Goal: Task Accomplishment & Management: Use online tool/utility

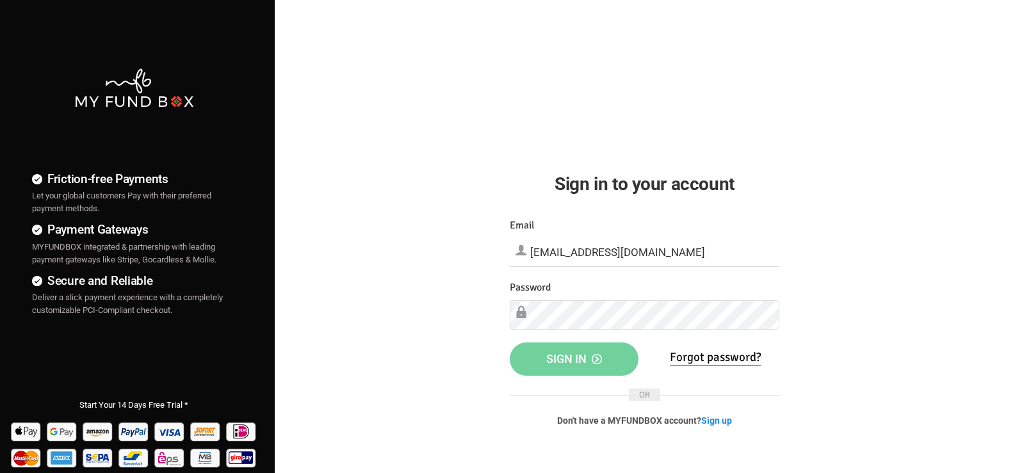
type input "[EMAIL_ADDRESS][DOMAIN_NAME]"
click at [577, 358] on span "Sign in" at bounding box center [574, 357] width 56 height 13
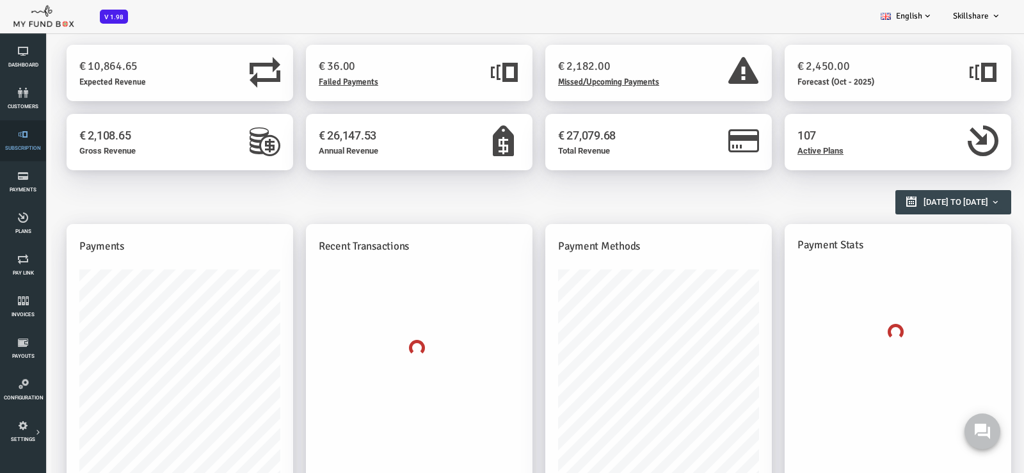
click at [0, 0] on span "Subscription" at bounding box center [0, 0] width 0 height 0
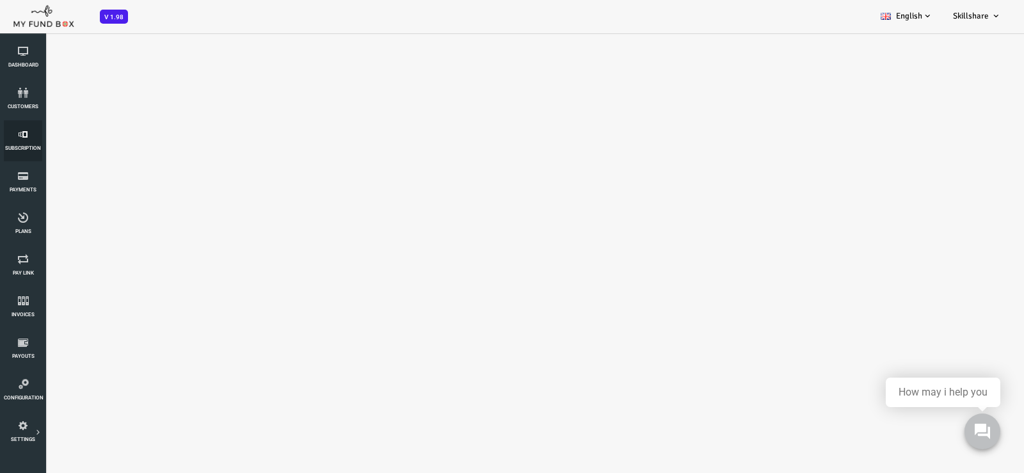
select select "100"
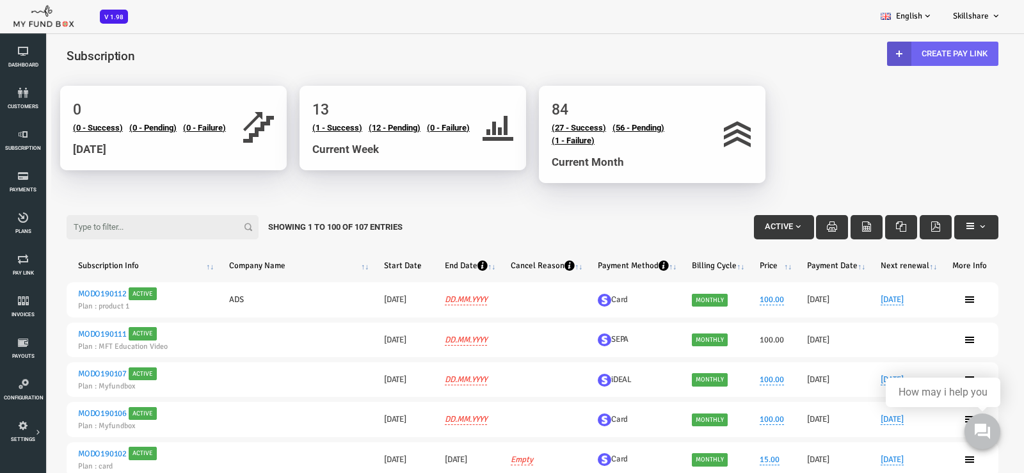
click at [906, 54] on link "Create Pay Link" at bounding box center [901, 54] width 111 height 24
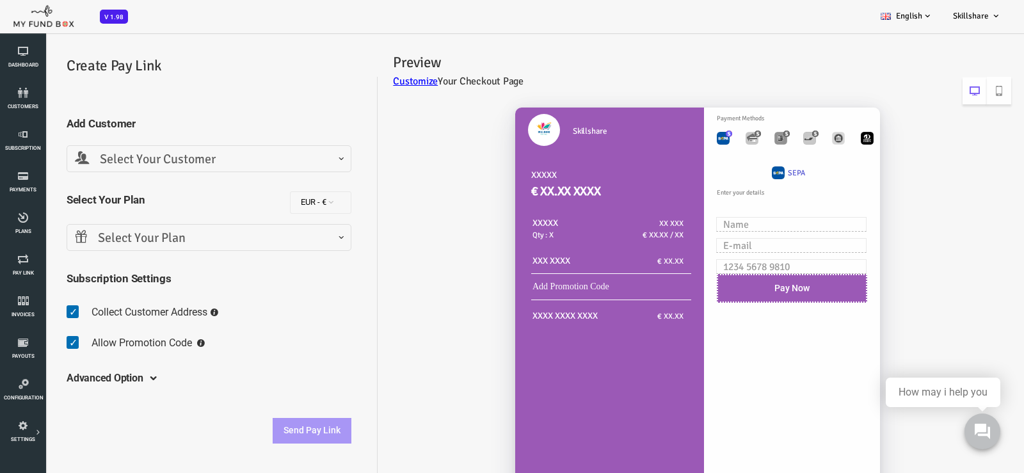
click at [305, 161] on span "Select Your Customer" at bounding box center [168, 158] width 285 height 27
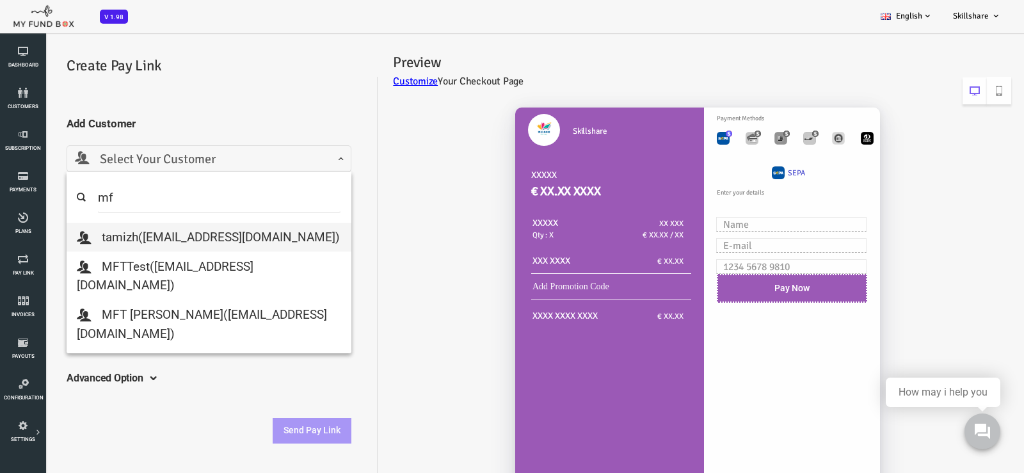
type input "mft"
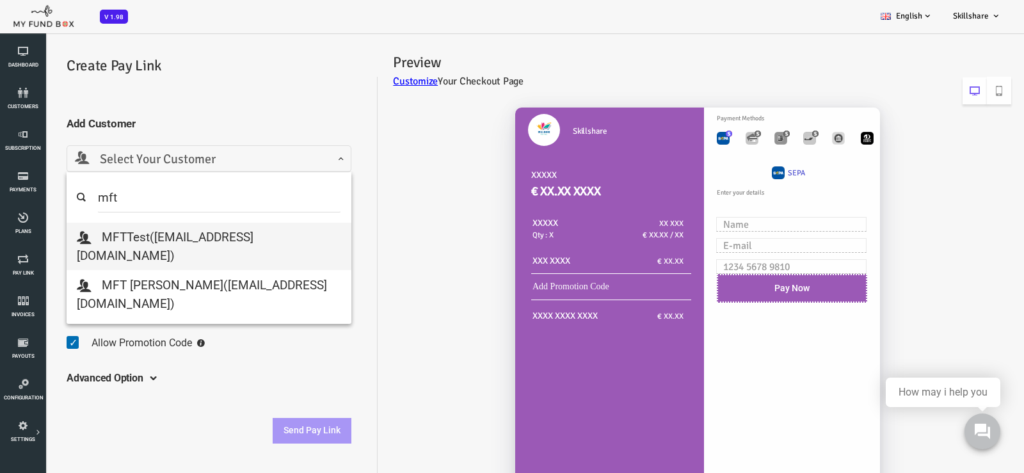
select select "[EMAIL_ADDRESS][DOMAIN_NAME]"
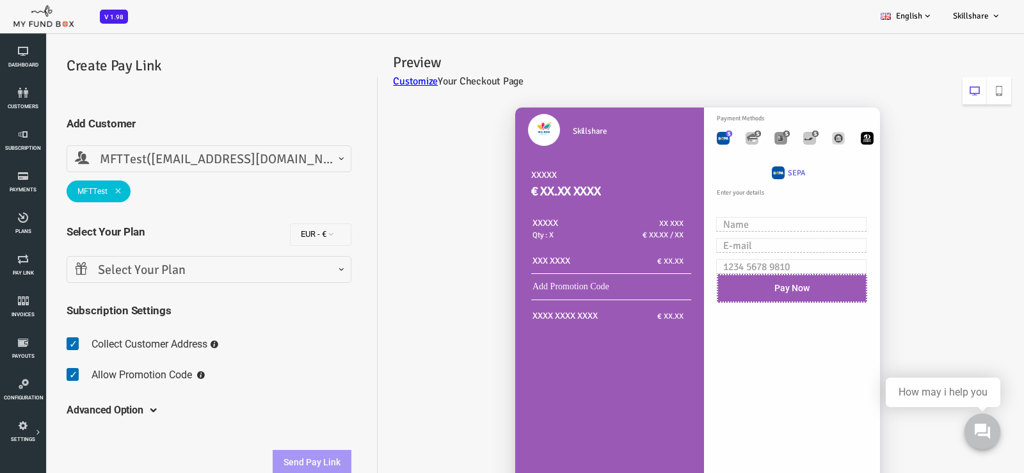
click at [200, 271] on span "Select Your Plan" at bounding box center [168, 271] width 268 height 20
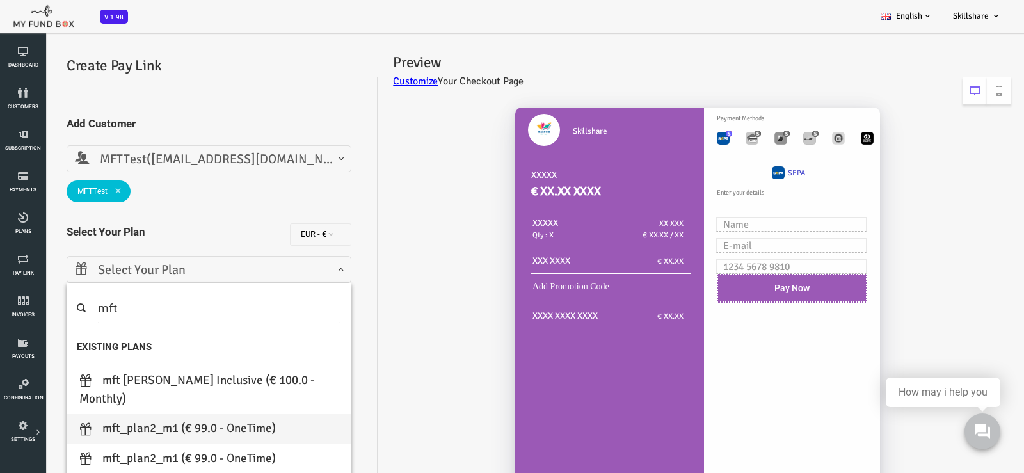
type input "mft"
select select "MFT_Plan2_m1"
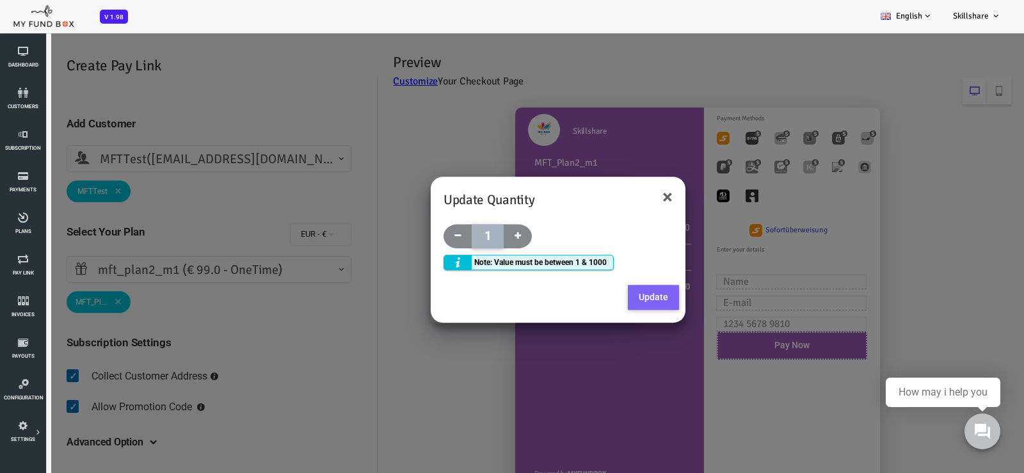
click at [612, 295] on button "Update" at bounding box center [612, 298] width 51 height 26
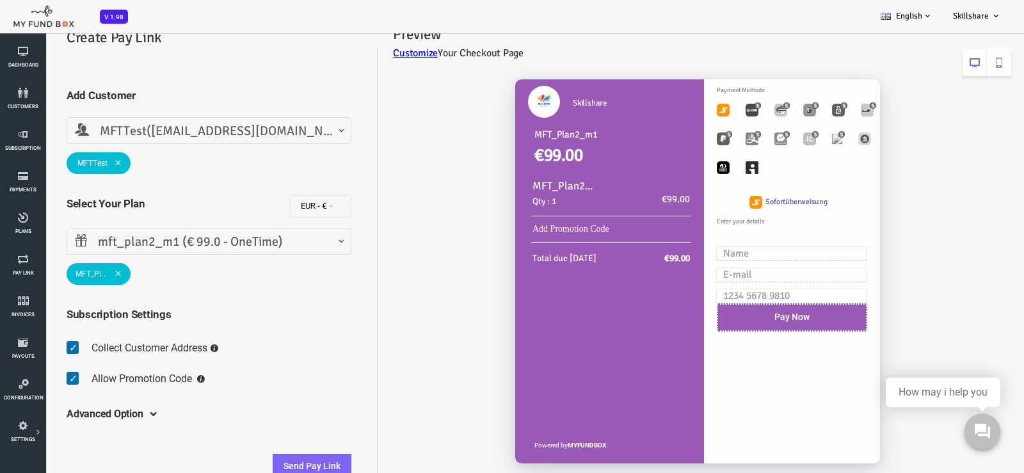
scroll to position [36, 0]
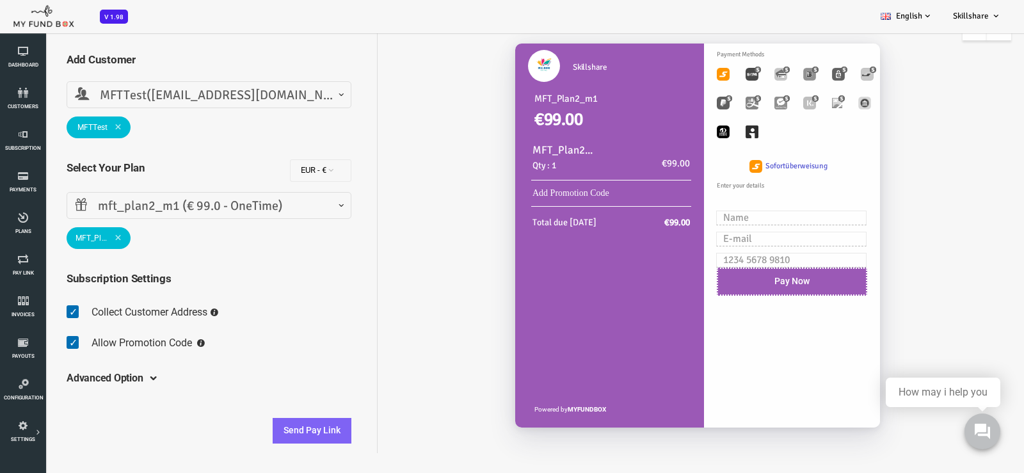
click at [685, 71] on img "Toolbar with button groups" at bounding box center [682, 74] width 13 height 13
radio input "true"
click at [729, 217] on input "text" at bounding box center [750, 218] width 150 height 15
click at [732, 237] on input "text" at bounding box center [750, 239] width 150 height 15
click at [718, 216] on input "text" at bounding box center [750, 218] width 150 height 15
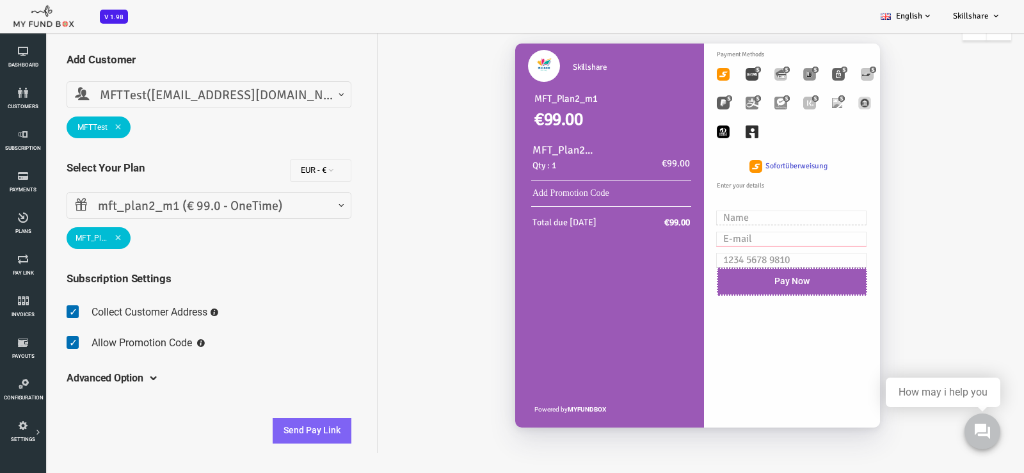
click at [710, 234] on input "text" at bounding box center [750, 239] width 150 height 15
click at [252, 426] on button "Send Pay Link" at bounding box center [271, 431] width 79 height 26
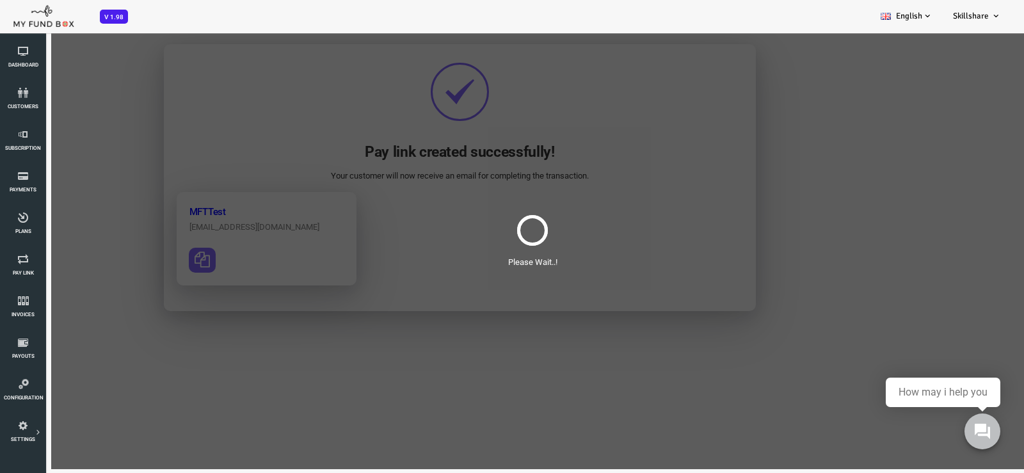
scroll to position [0, 0]
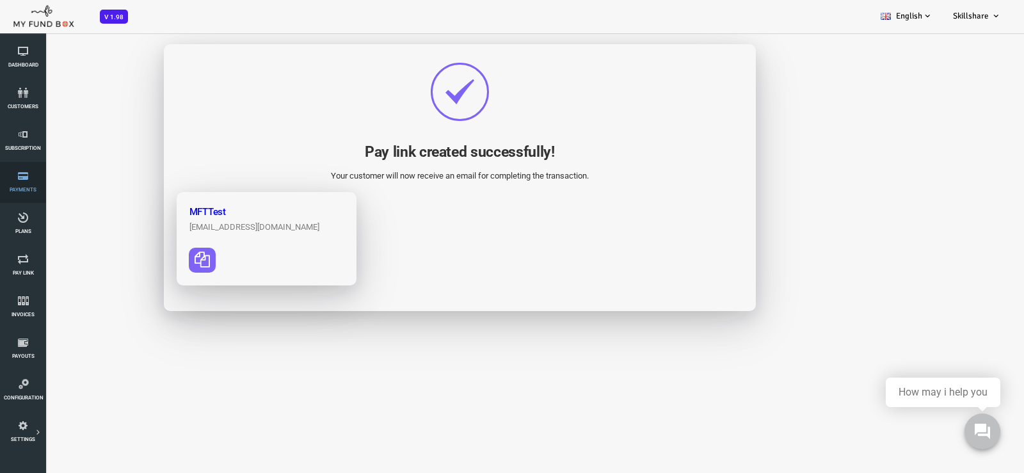
click at [0, 0] on span "Payments" at bounding box center [0, 0] width 0 height 0
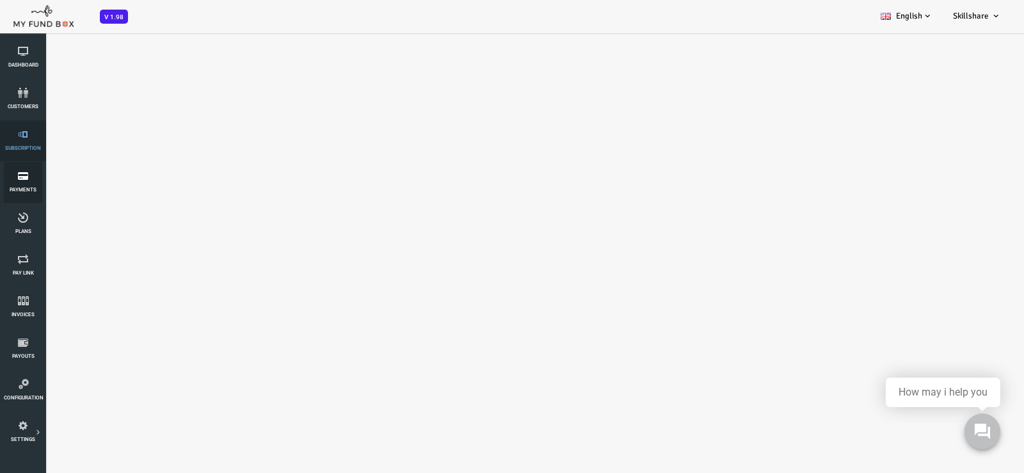
select select "100"
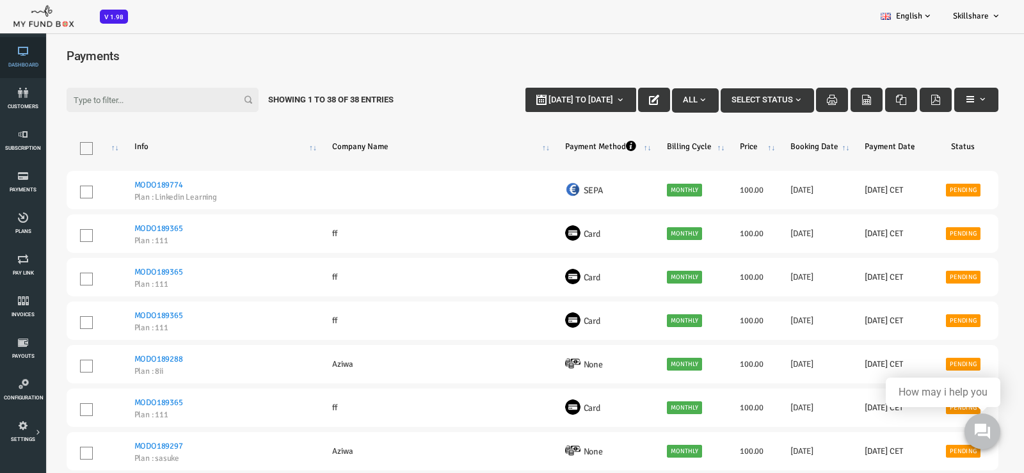
click at [14, 58] on link "Dashboard" at bounding box center [23, 57] width 38 height 41
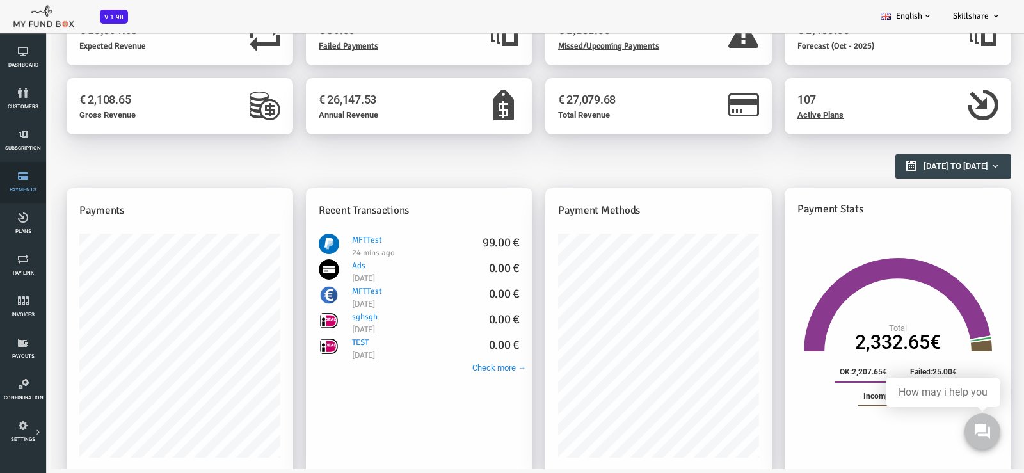
click at [4, 187] on link "Payments" at bounding box center [23, 182] width 38 height 41
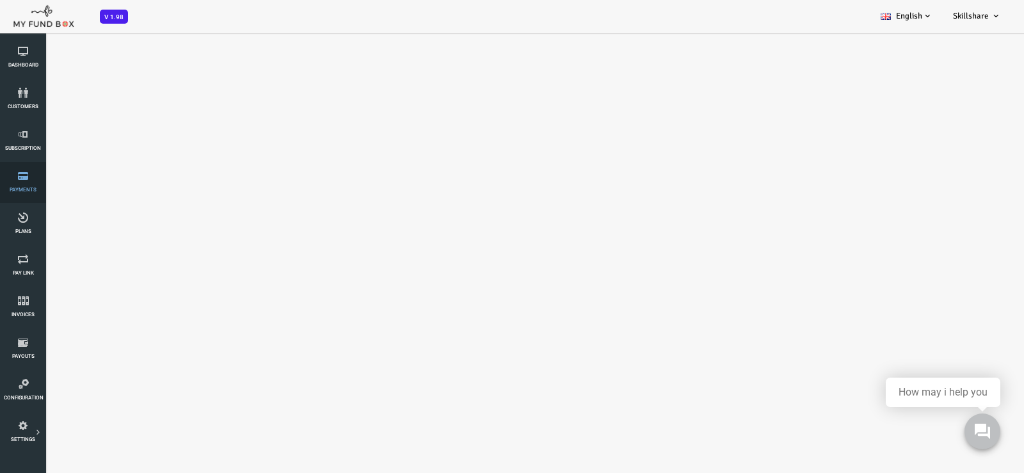
select select "100"
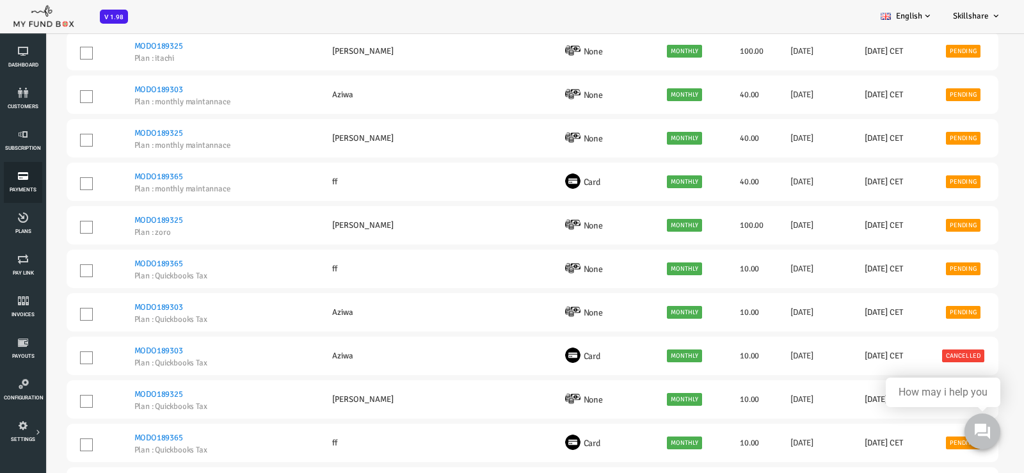
scroll to position [316, 0]
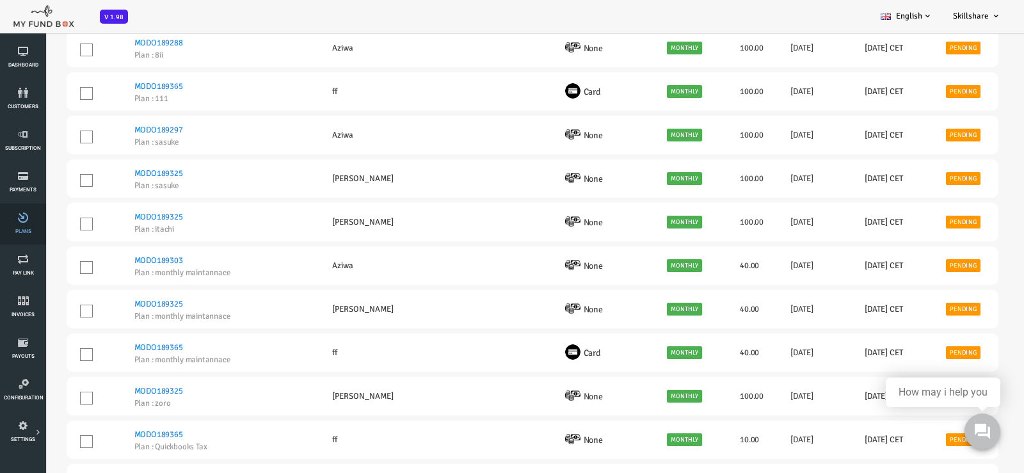
click at [22, 235] on link "Plans" at bounding box center [23, 224] width 38 height 41
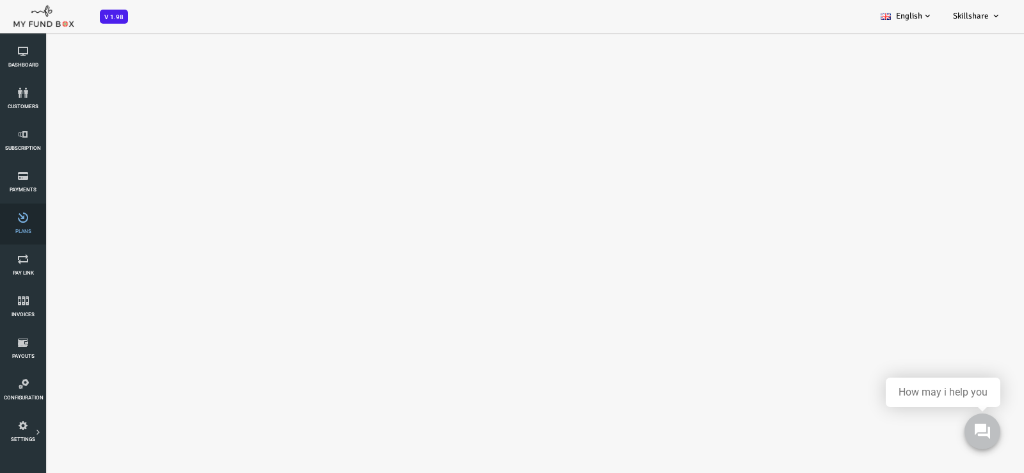
scroll to position [0, 0]
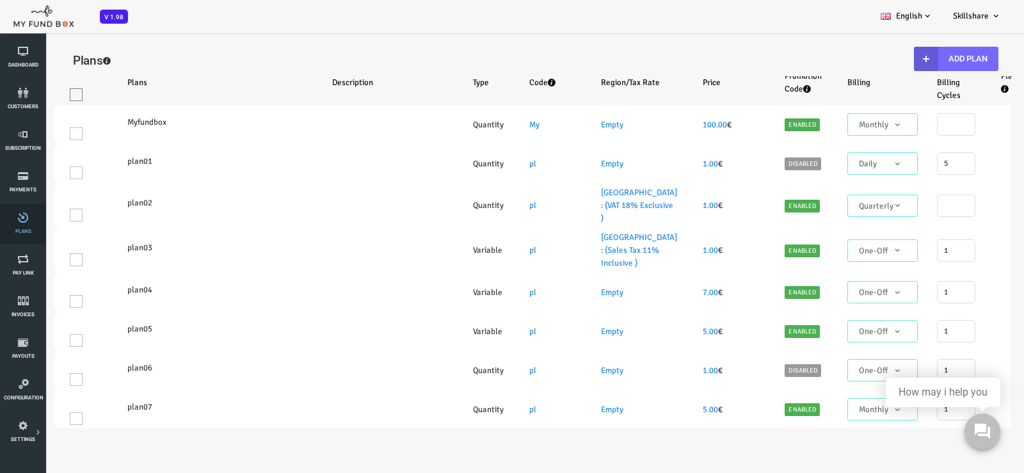
select select "100"
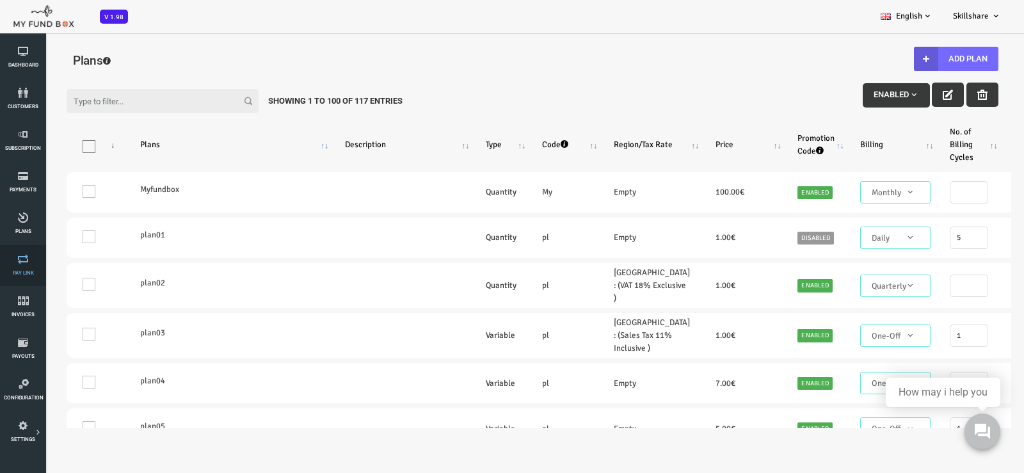
click at [0, 0] on span "Pay Link" at bounding box center [0, 0] width 0 height 0
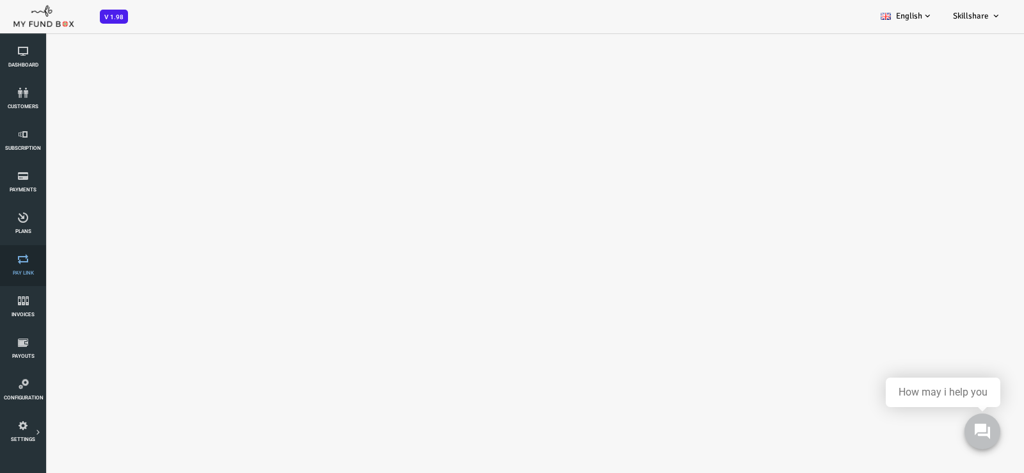
select select "100"
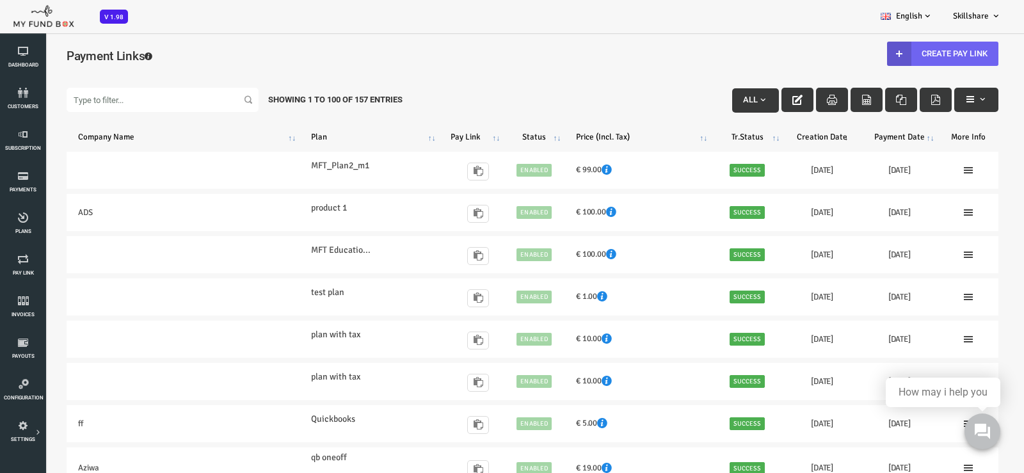
click at [901, 52] on link "Create Pay Link" at bounding box center [901, 54] width 111 height 24
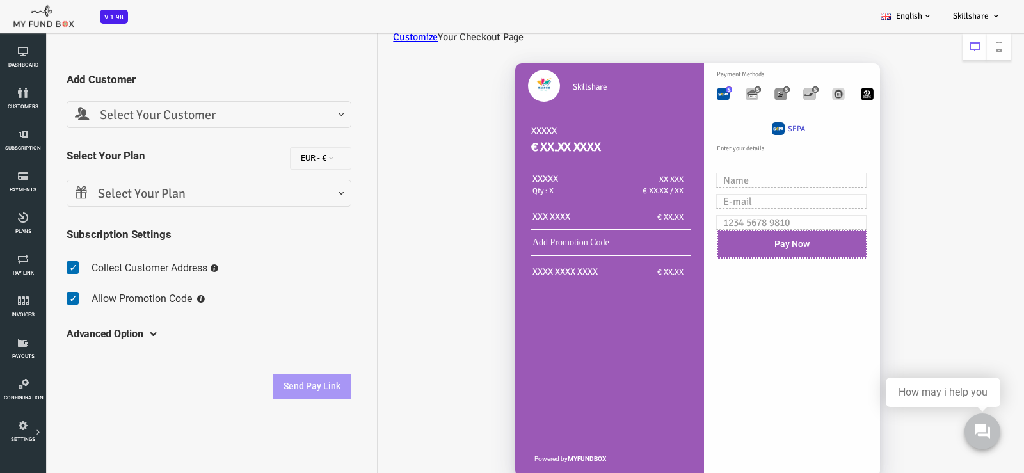
scroll to position [54, 0]
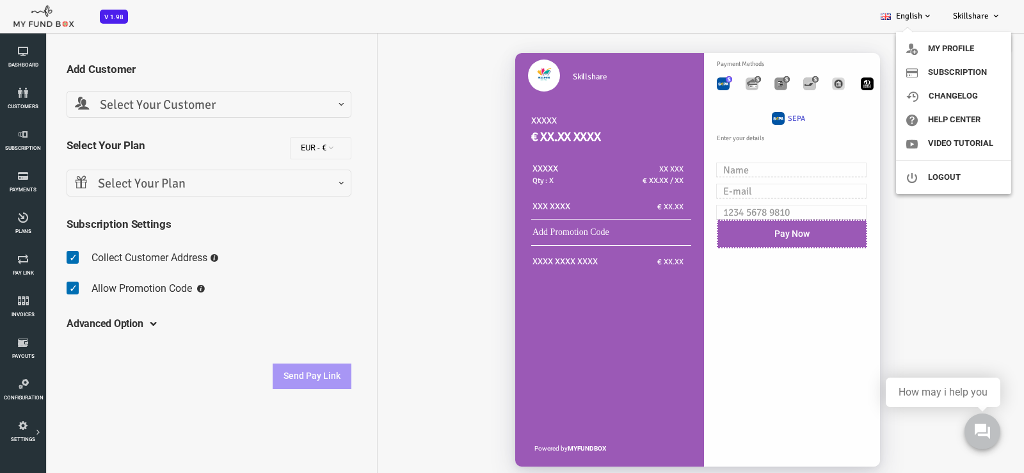
click at [986, 12] on span "Skillshare" at bounding box center [971, 16] width 36 height 10
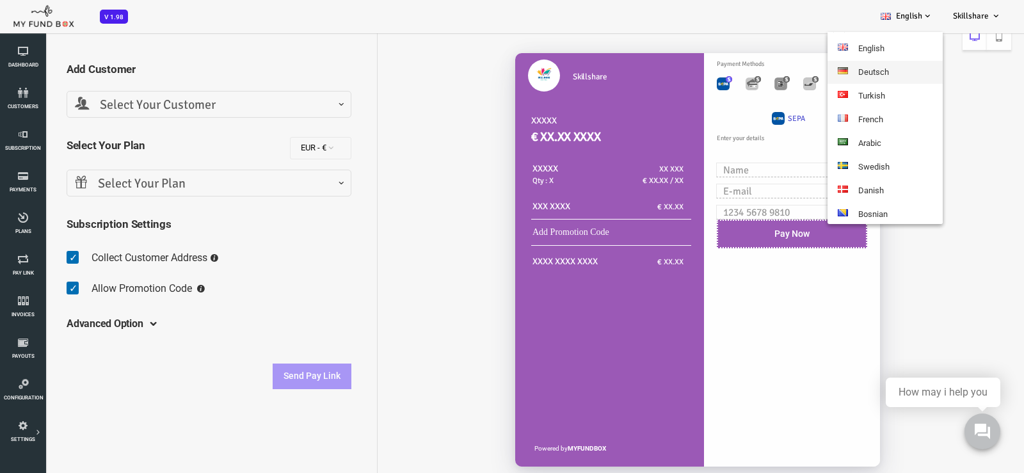
click at [884, 72] on link "Deutsch" at bounding box center [885, 72] width 115 height 23
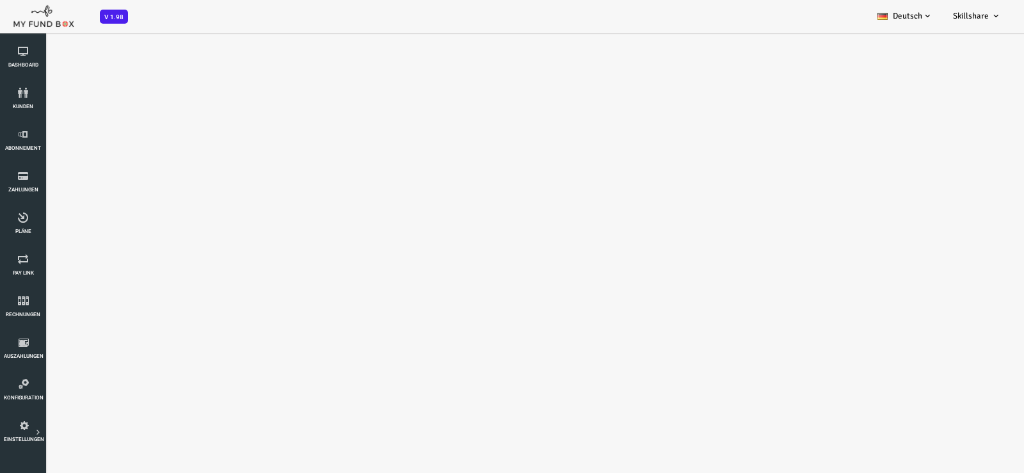
select select "100"
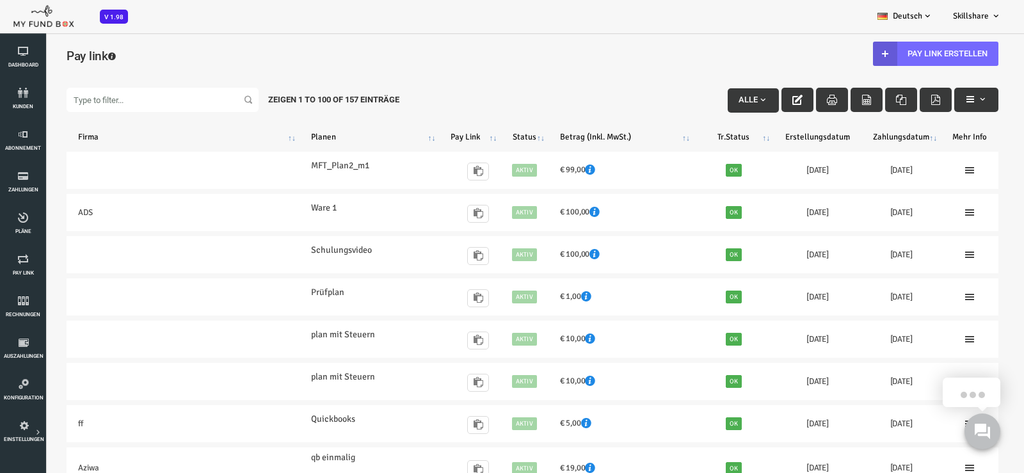
click at [0, 0] on link "English" at bounding box center [0, 0] width 0 height 0
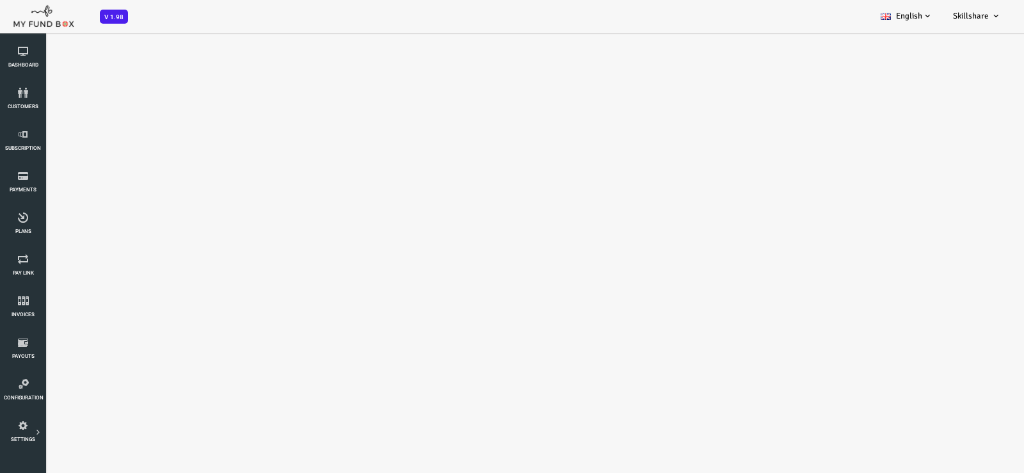
select select "100"
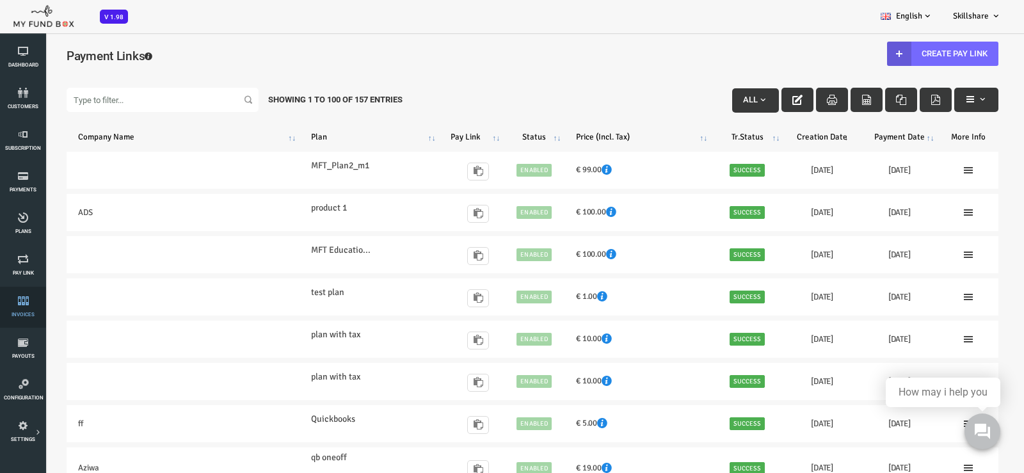
click at [26, 305] on icon at bounding box center [23, 301] width 38 height 10
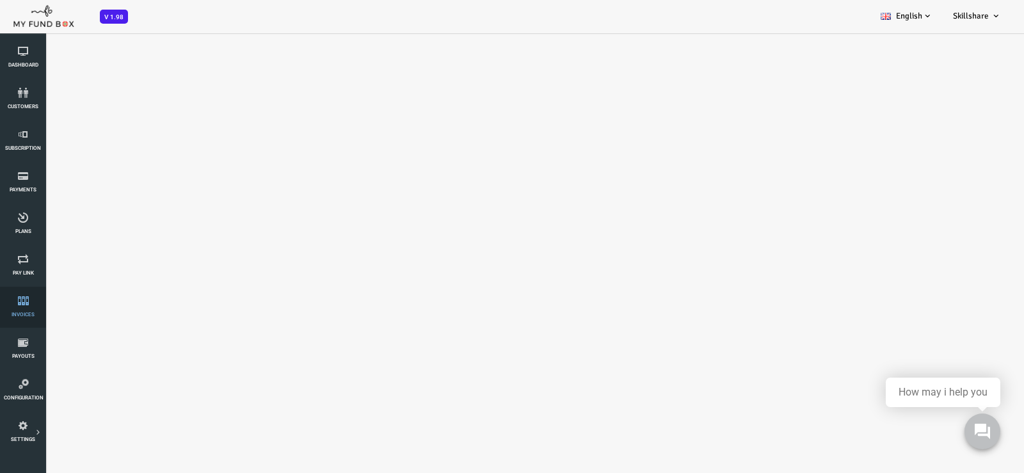
select select "100"
